Goal: Information Seeking & Learning: Learn about a topic

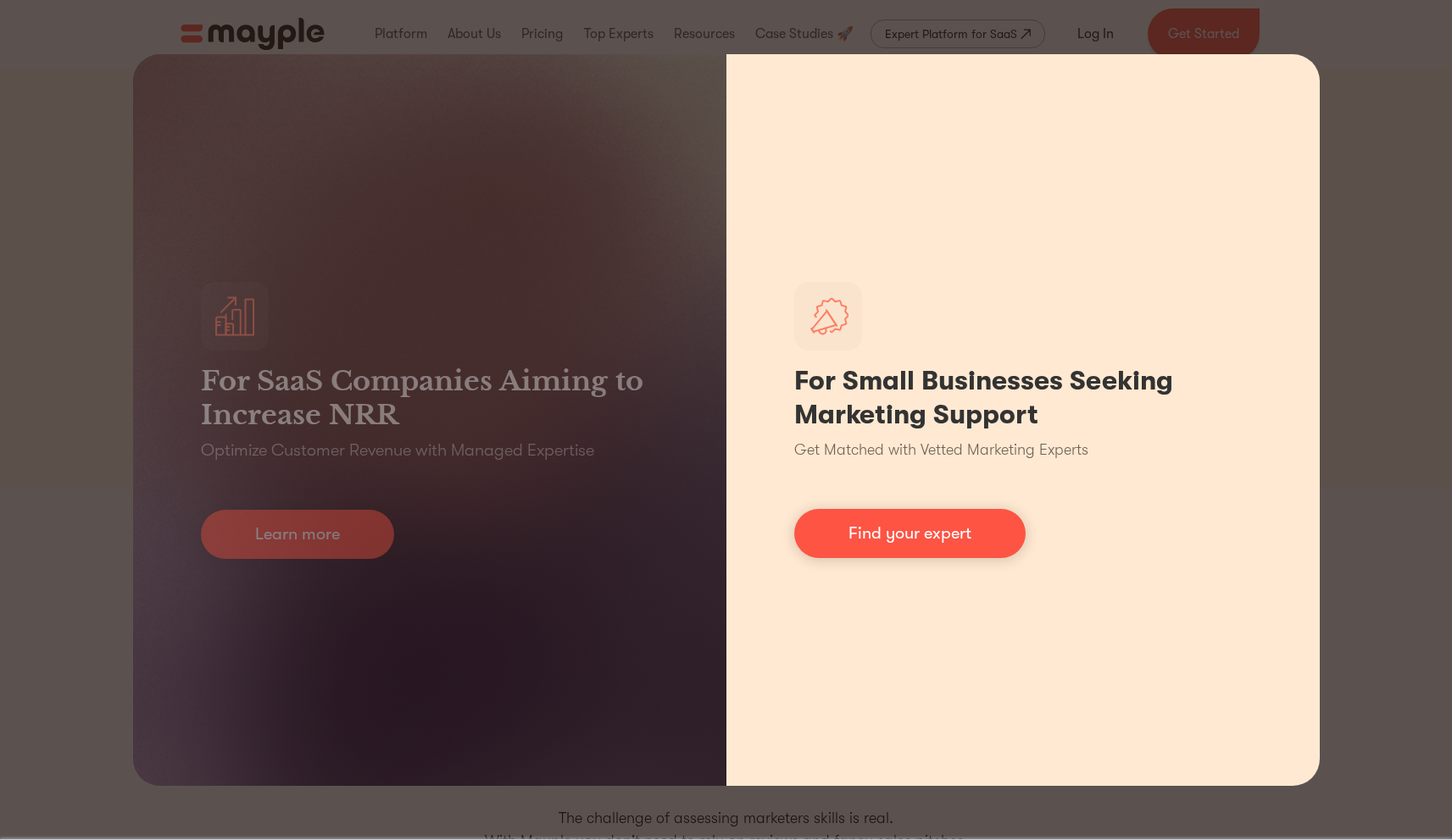
scroll to position [52, 0]
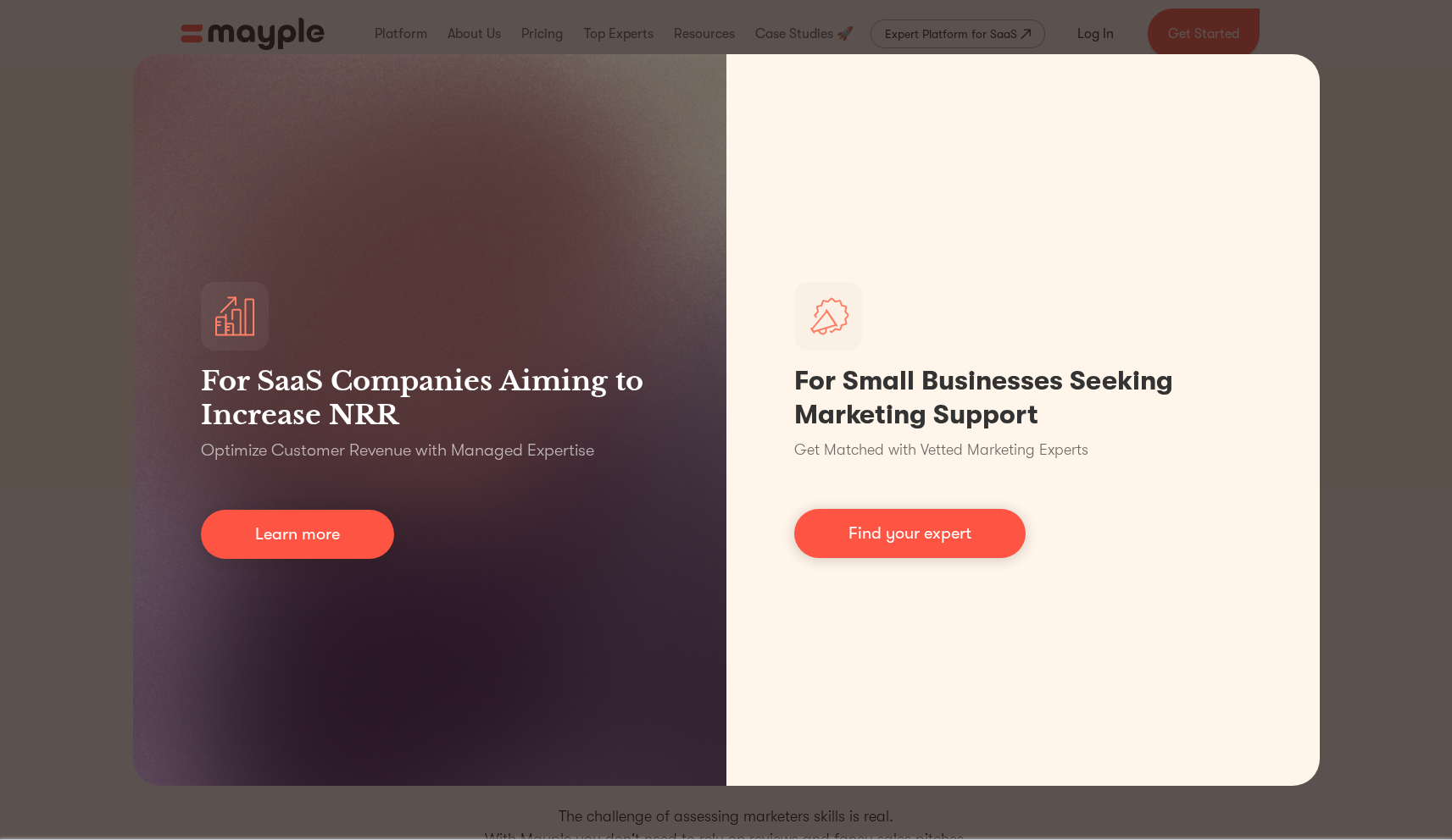
click at [1363, 125] on div "For SaaS Companies Aiming to Increase NRR Optimize Customer Revenue with Manage…" at bounding box center [726, 420] width 1452 height 840
click at [77, 101] on div "For SaaS Companies Aiming to Increase NRR Optimize Customer Revenue with Manage…" at bounding box center [726, 420] width 1452 height 840
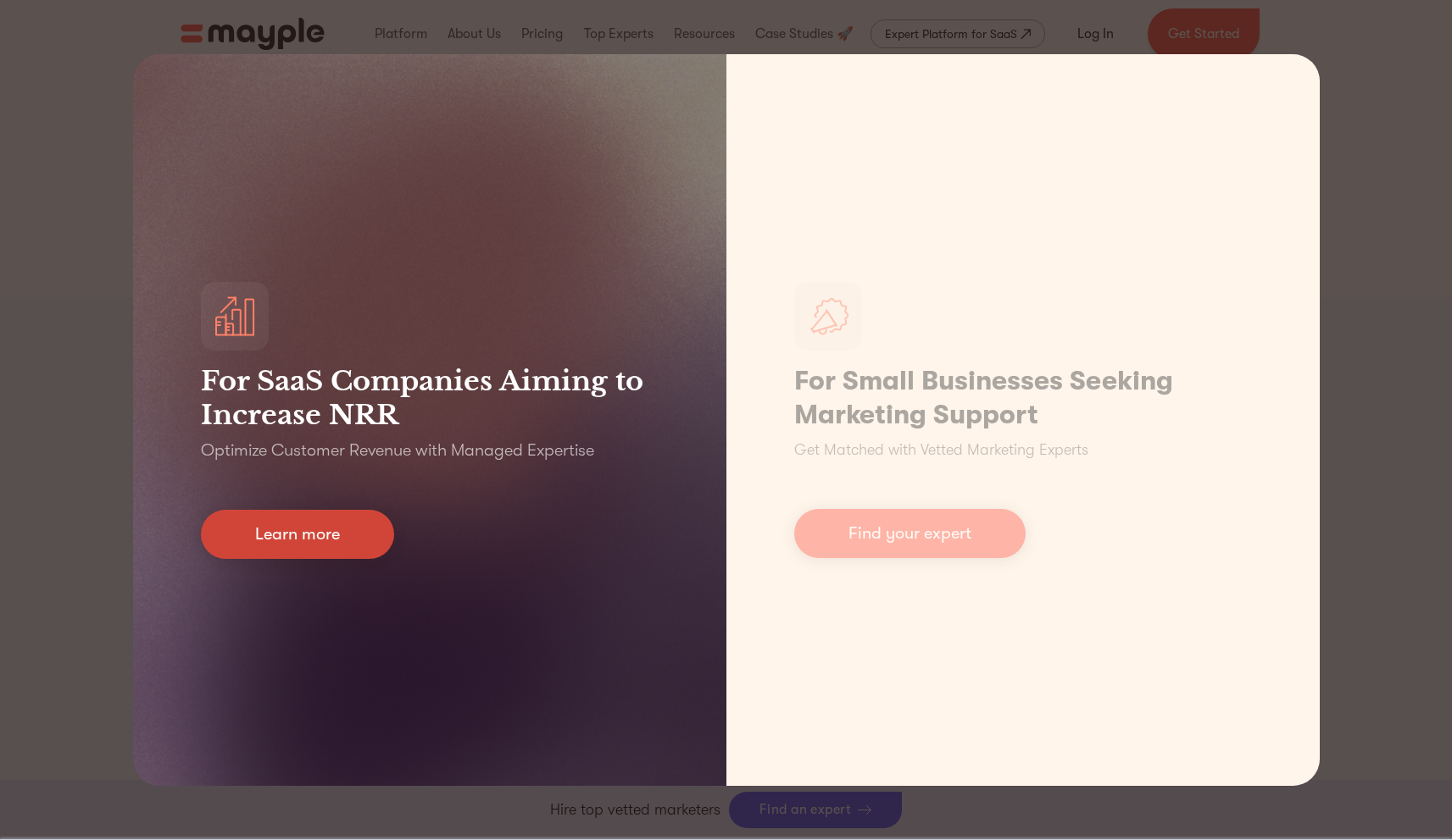
click at [272, 547] on link "Learn more" at bounding box center [297, 534] width 193 height 49
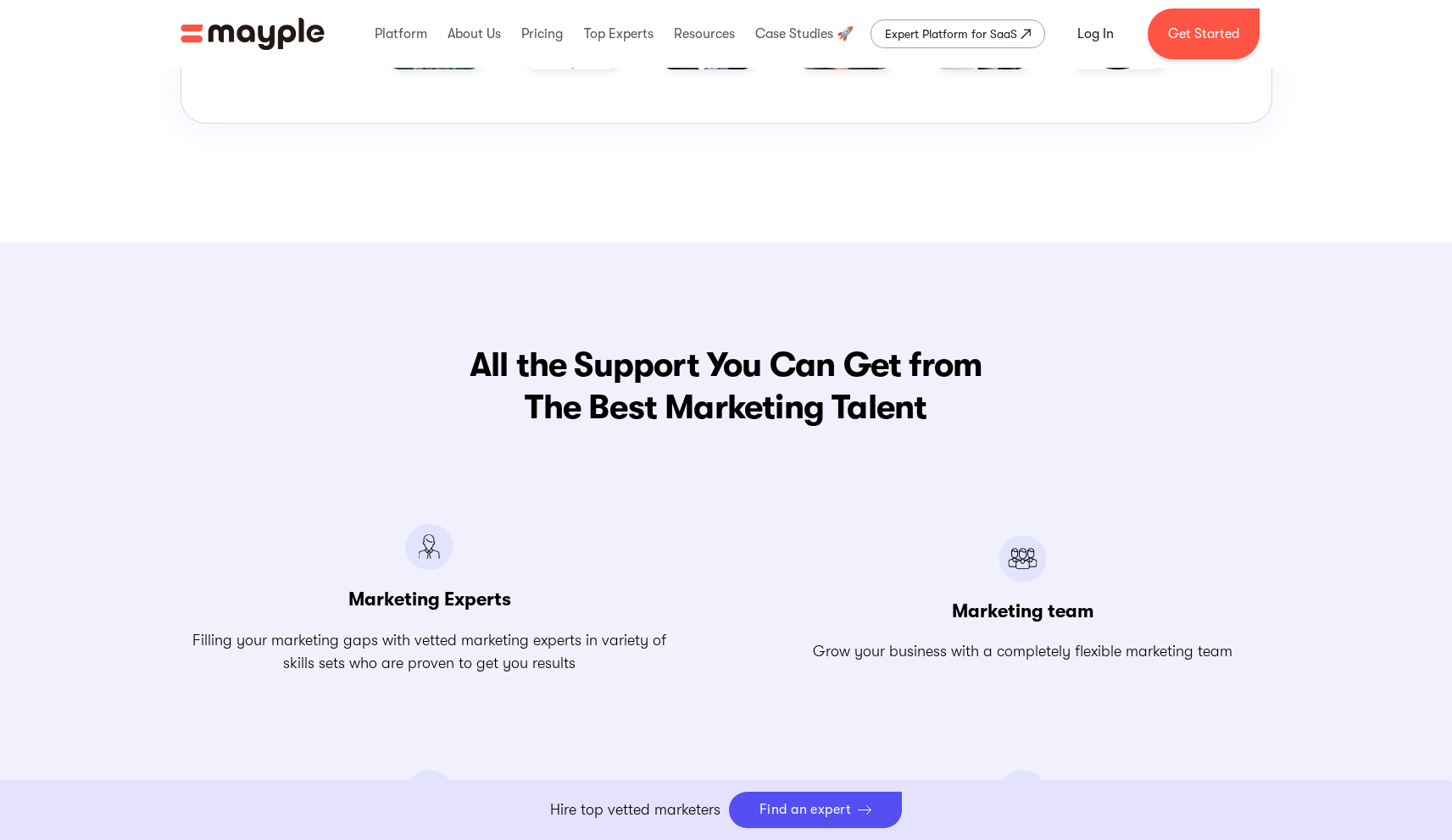
click at [243, 38] on img "home" at bounding box center [253, 34] width 144 height 32
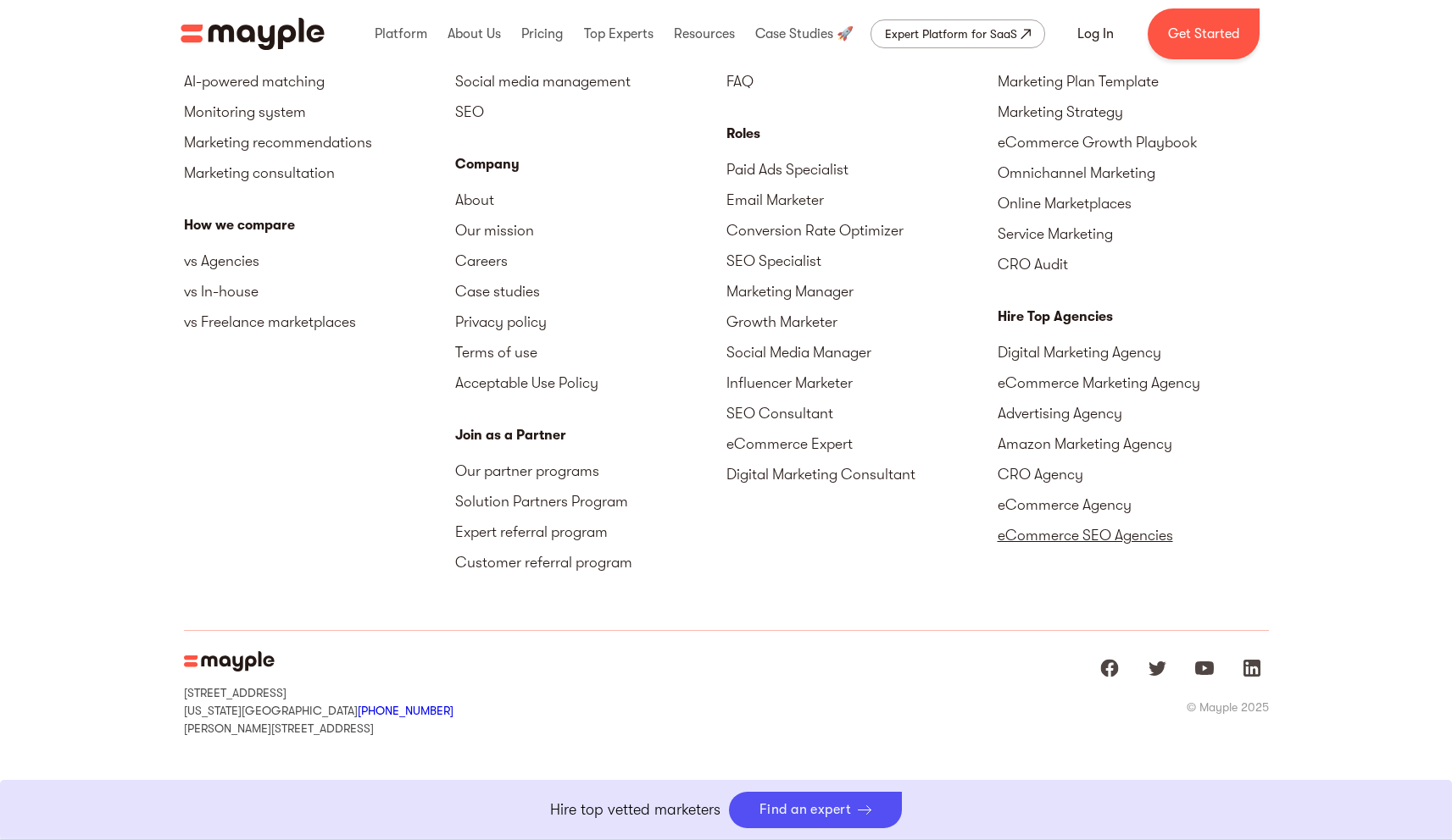
scroll to position [7604, 0]
click at [661, 802] on link "Boost Your eCommerce Business Mayple's in your corner to help you make the righ…" at bounding box center [726, 811] width 1452 height 61
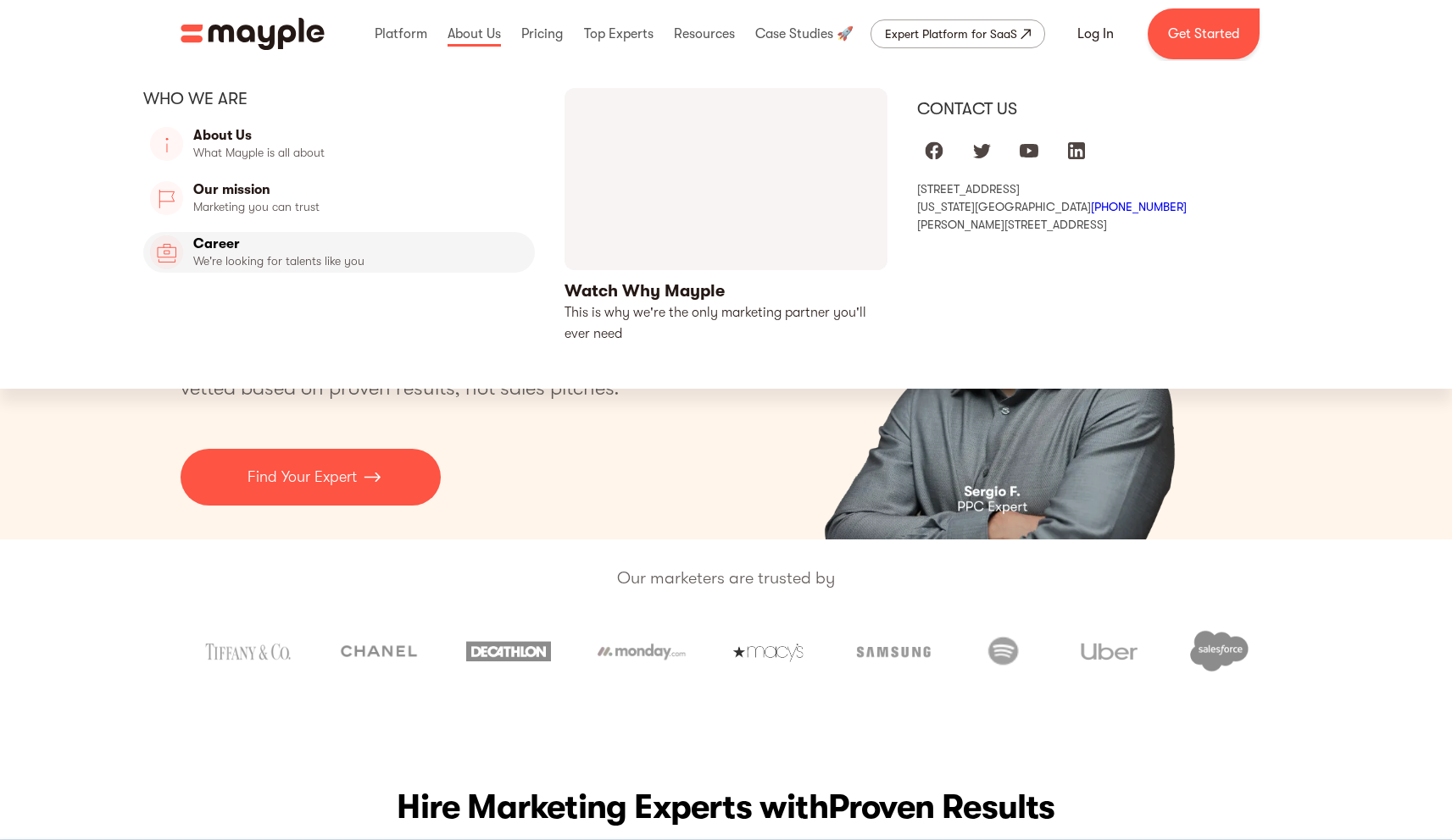
click at [285, 246] on link "Career" at bounding box center [339, 253] width 393 height 41
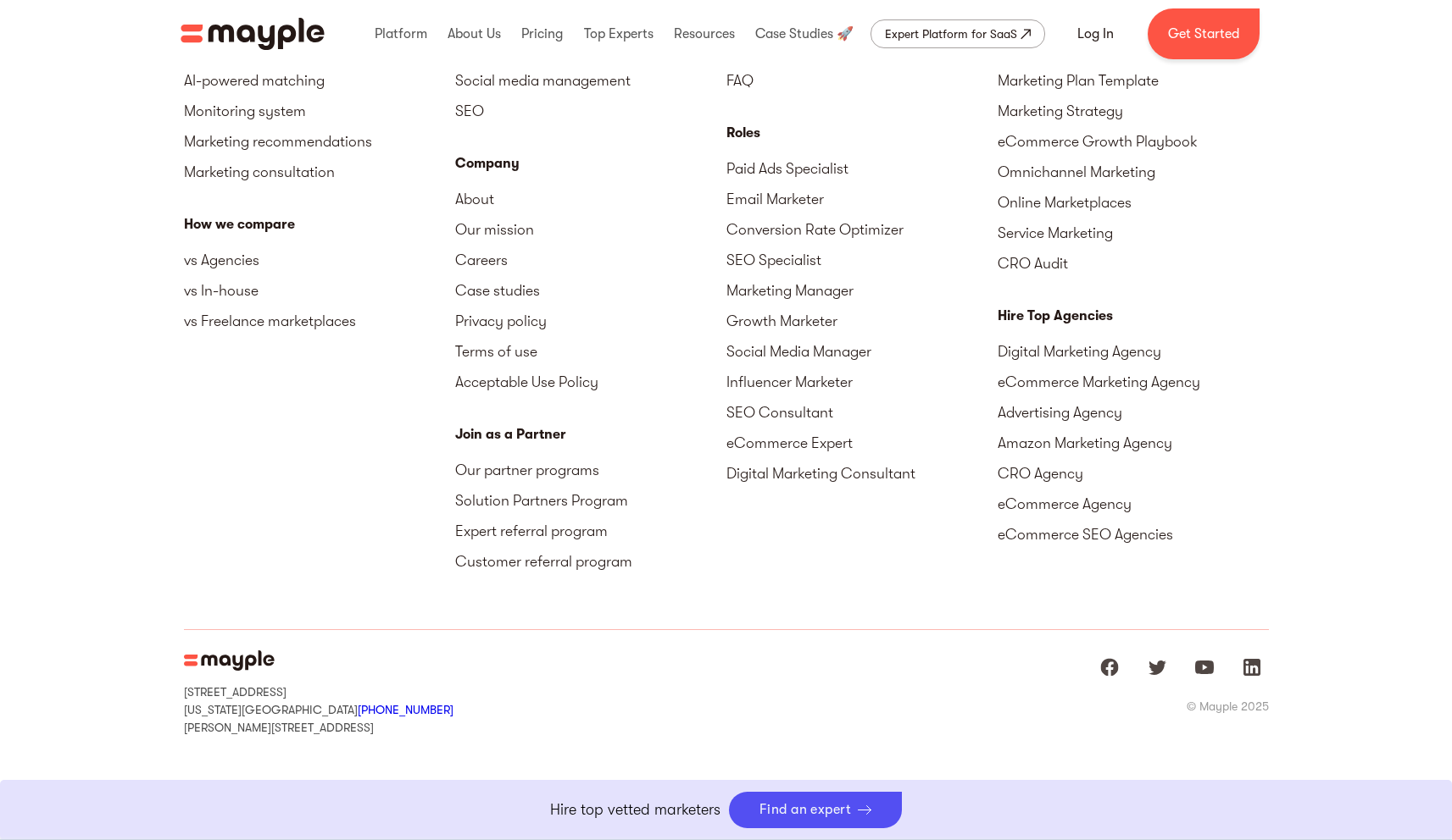
scroll to position [4288, 0]
click at [243, 263] on link "vs Agencies" at bounding box center [320, 260] width 272 height 30
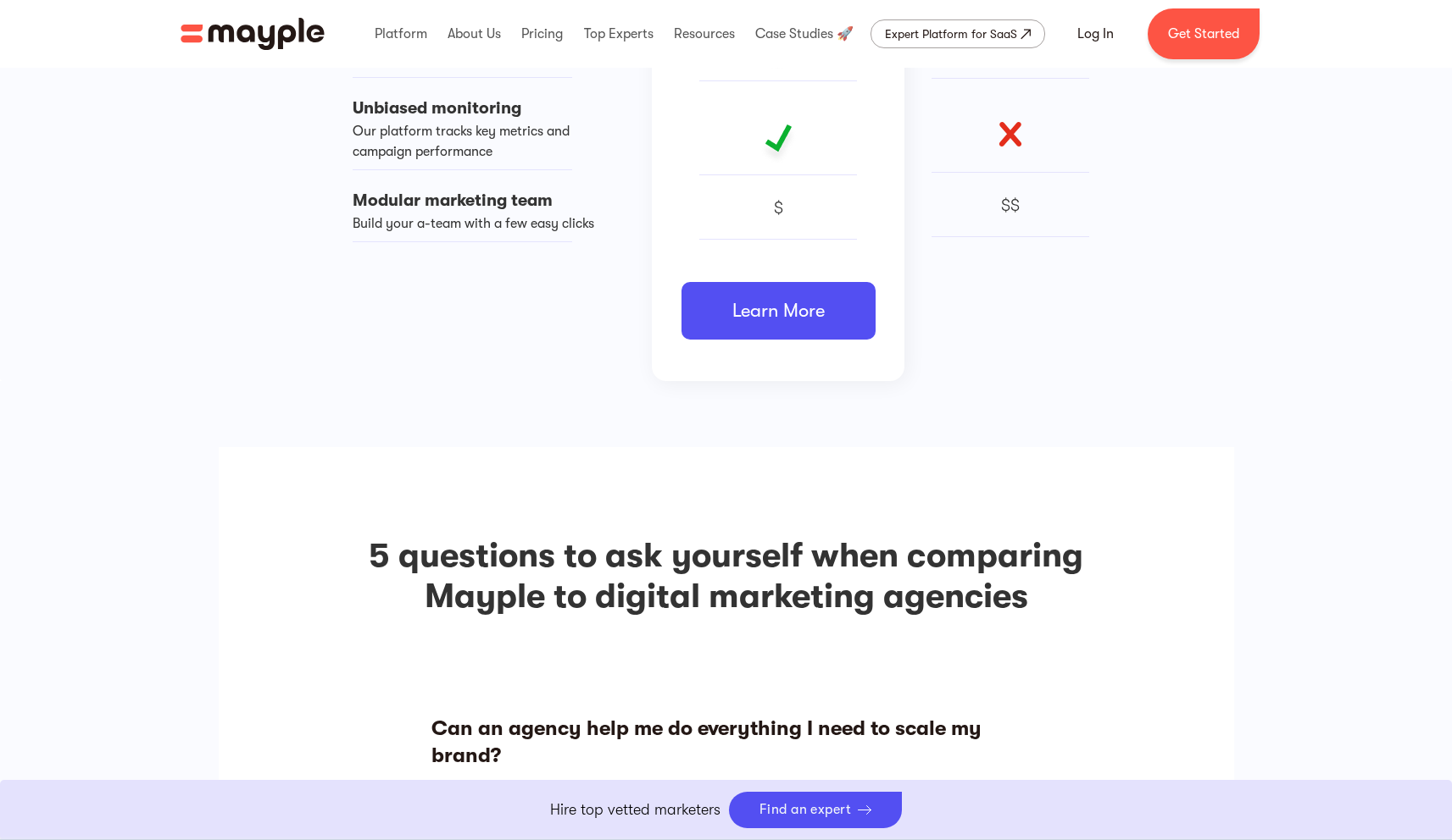
scroll to position [916, 0]
